Goal: Consume media (video, audio)

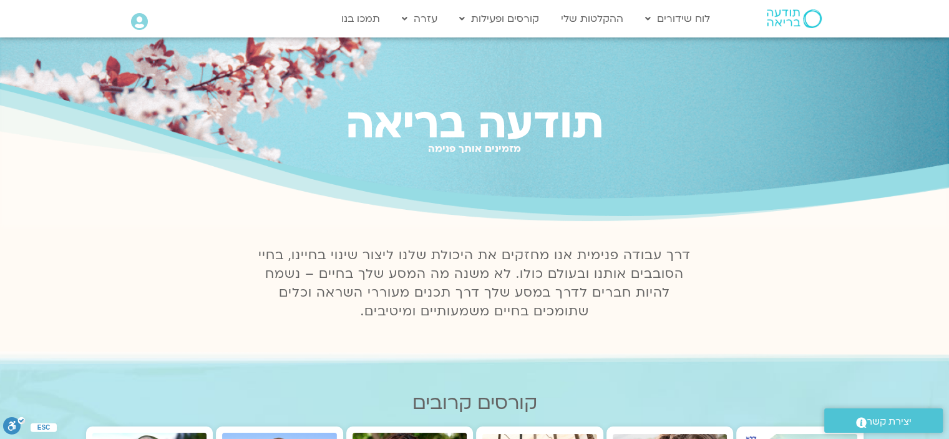
click at [139, 17] on icon at bounding box center [139, 21] width 17 height 17
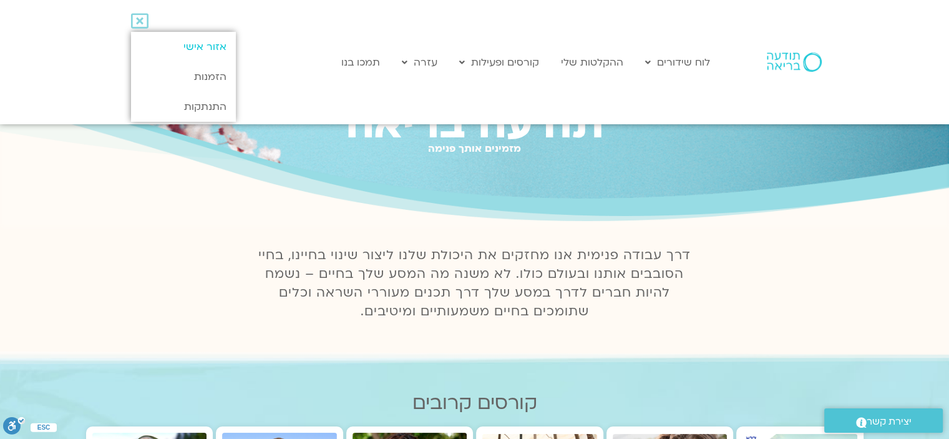
click at [216, 47] on link "אזור אישי" at bounding box center [183, 47] width 104 height 30
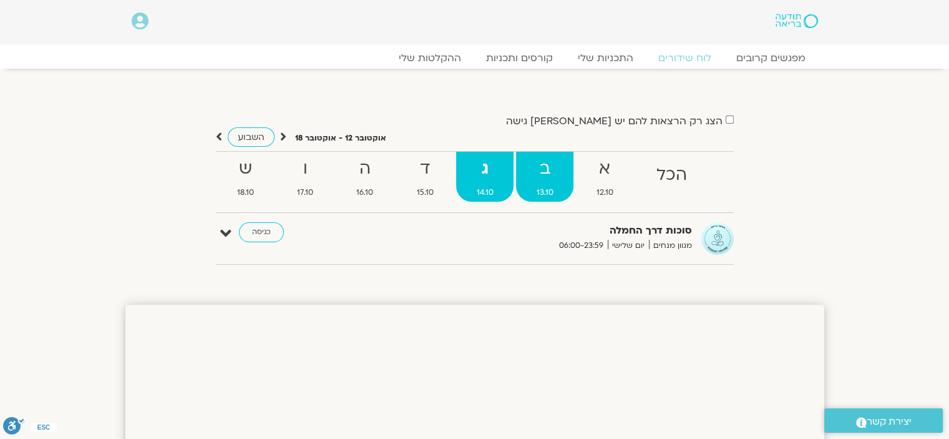
click at [545, 170] on strong "ב" at bounding box center [544, 169] width 57 height 28
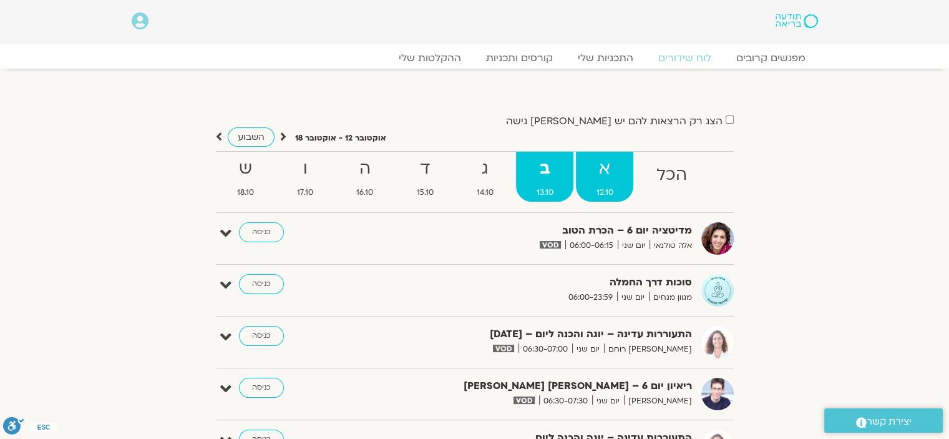
click at [602, 174] on strong "א" at bounding box center [604, 169] width 57 height 28
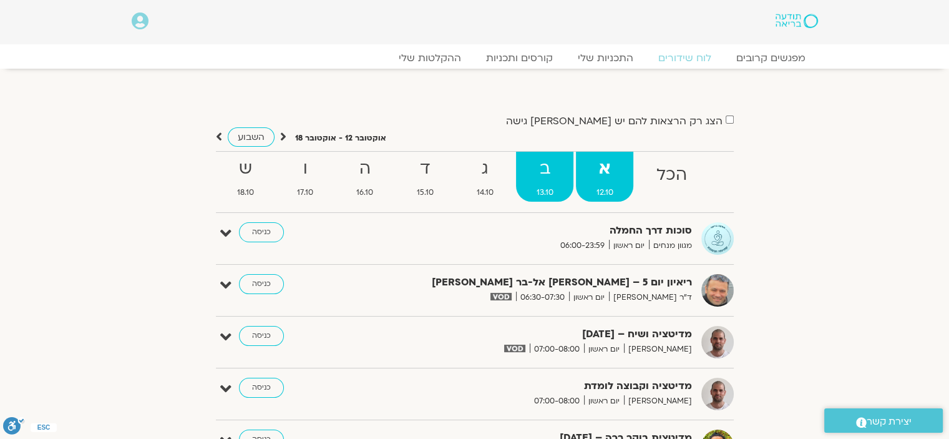
click at [542, 174] on strong "ב" at bounding box center [544, 169] width 57 height 28
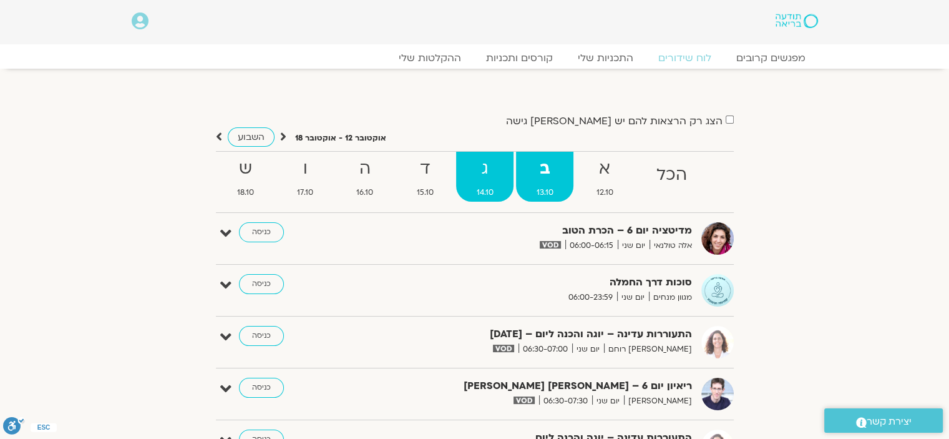
click at [487, 173] on strong "ג" at bounding box center [484, 169] width 57 height 28
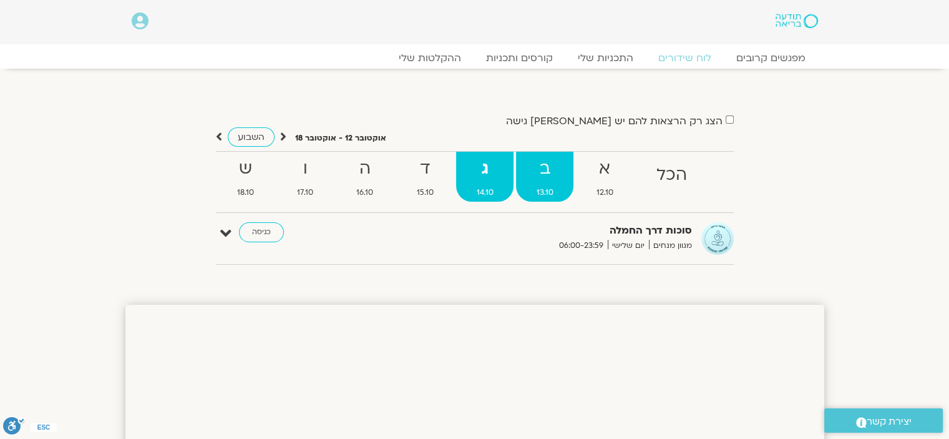
click at [544, 171] on strong "ב" at bounding box center [544, 169] width 57 height 28
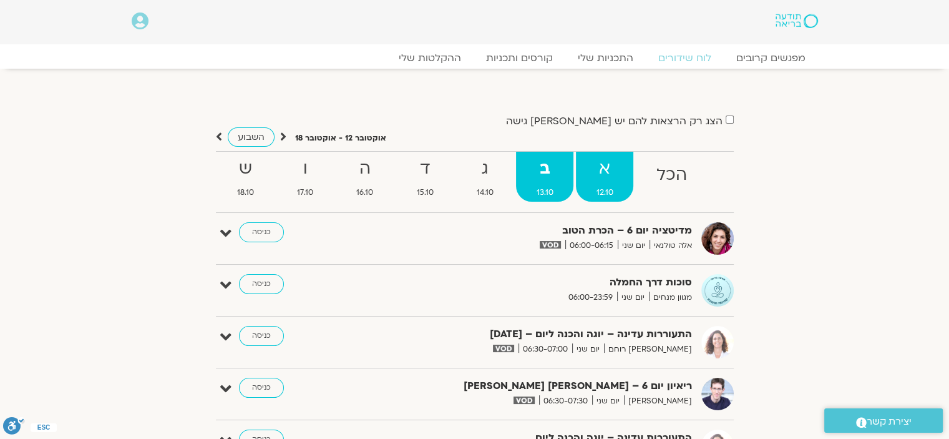
click at [611, 169] on strong "א" at bounding box center [604, 169] width 57 height 28
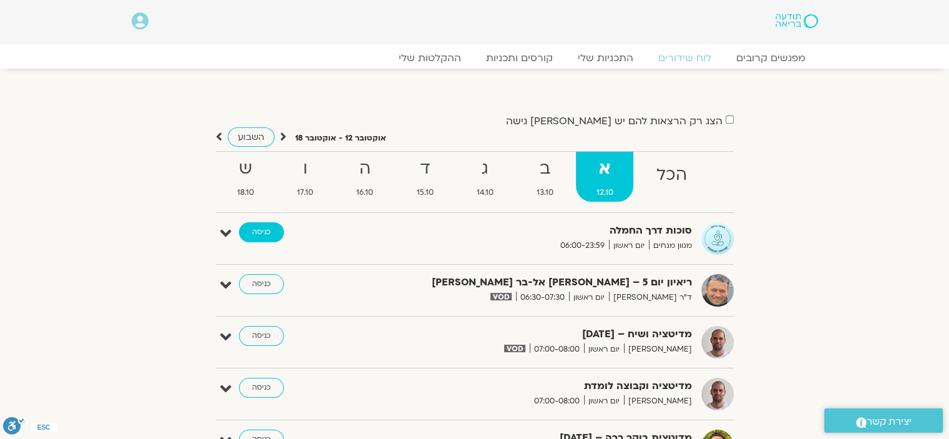
click at [266, 230] on link "כניסה" at bounding box center [261, 232] width 45 height 20
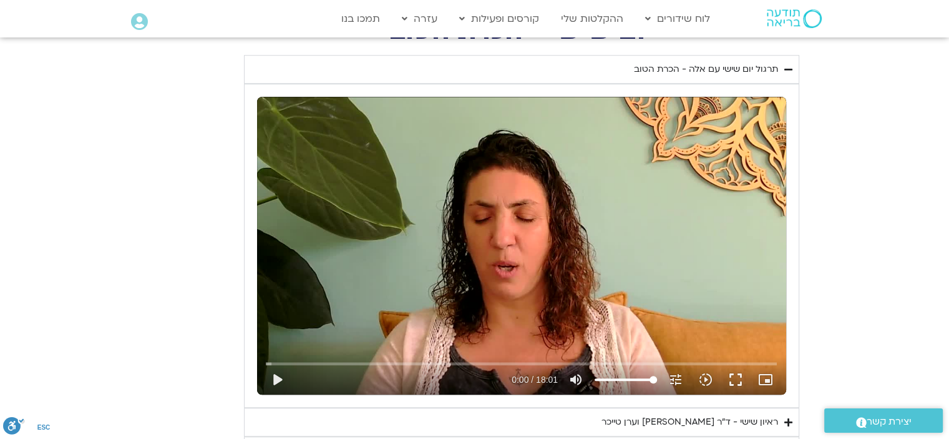
scroll to position [1061, 0]
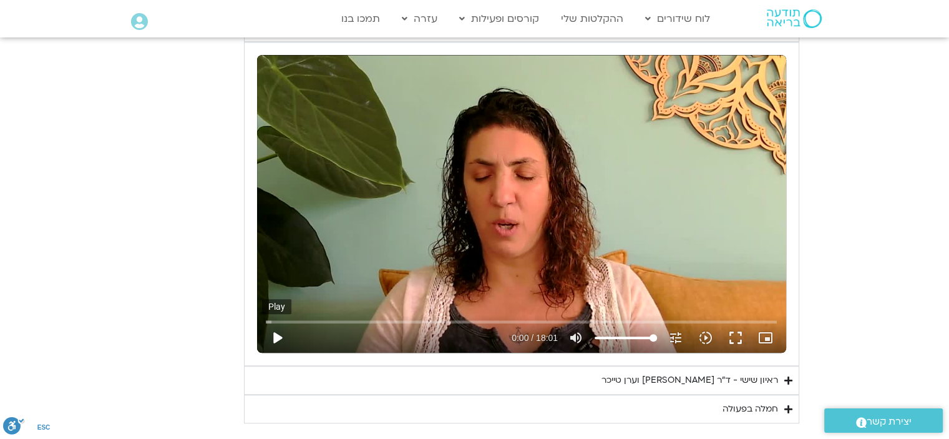
click at [278, 333] on button "play_arrow" at bounding box center [277, 338] width 30 height 30
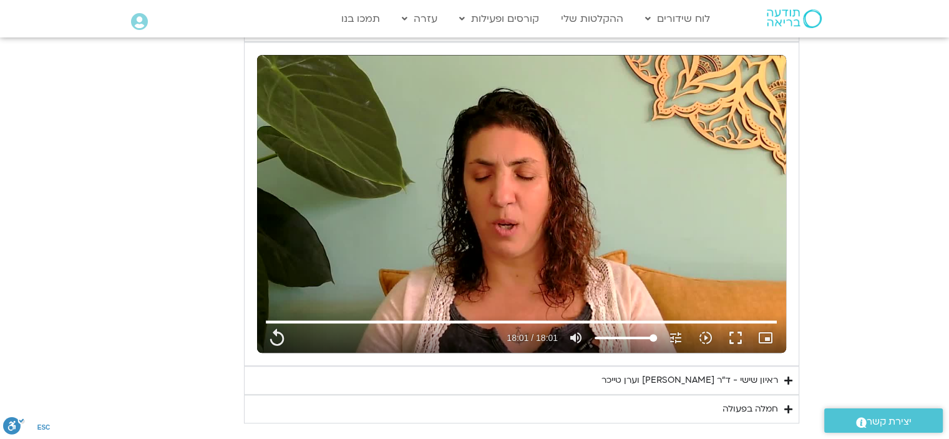
type input "1081.16"
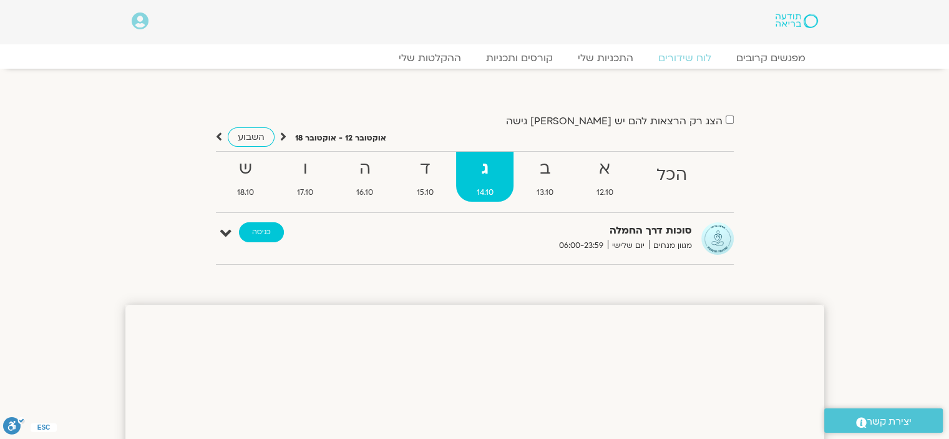
click at [260, 234] on link "כניסה" at bounding box center [261, 232] width 45 height 20
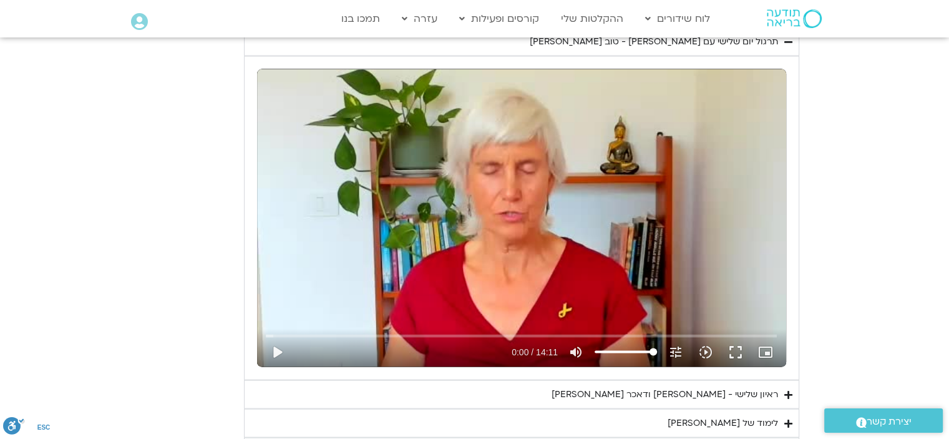
scroll to position [2808, 0]
